Goal: Information Seeking & Learning: Learn about a topic

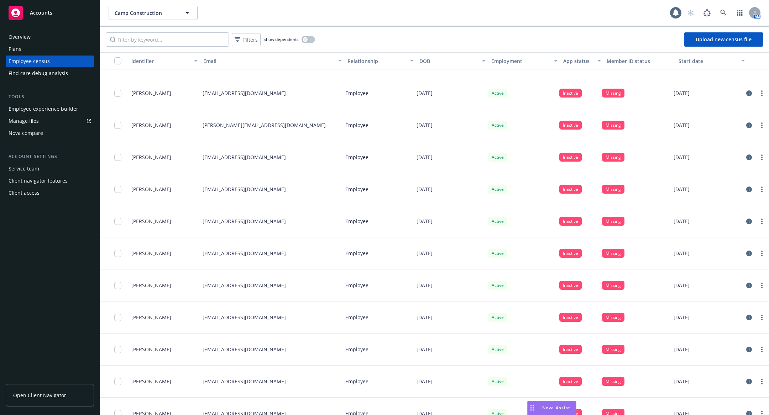
scroll to position [5666, 0]
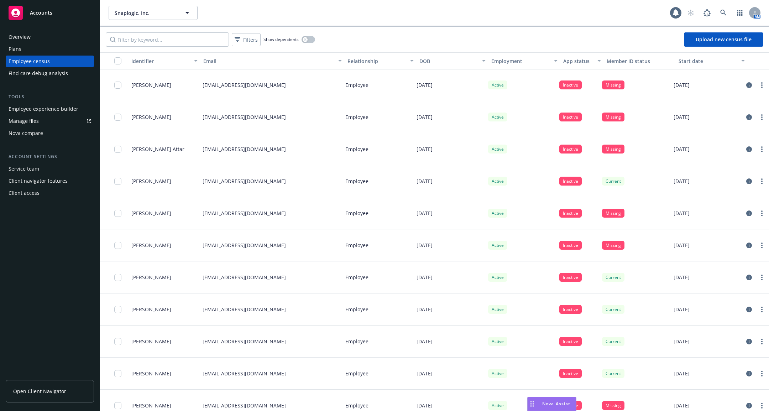
scroll to position [2609, 0]
